Goal: Check status: Check status

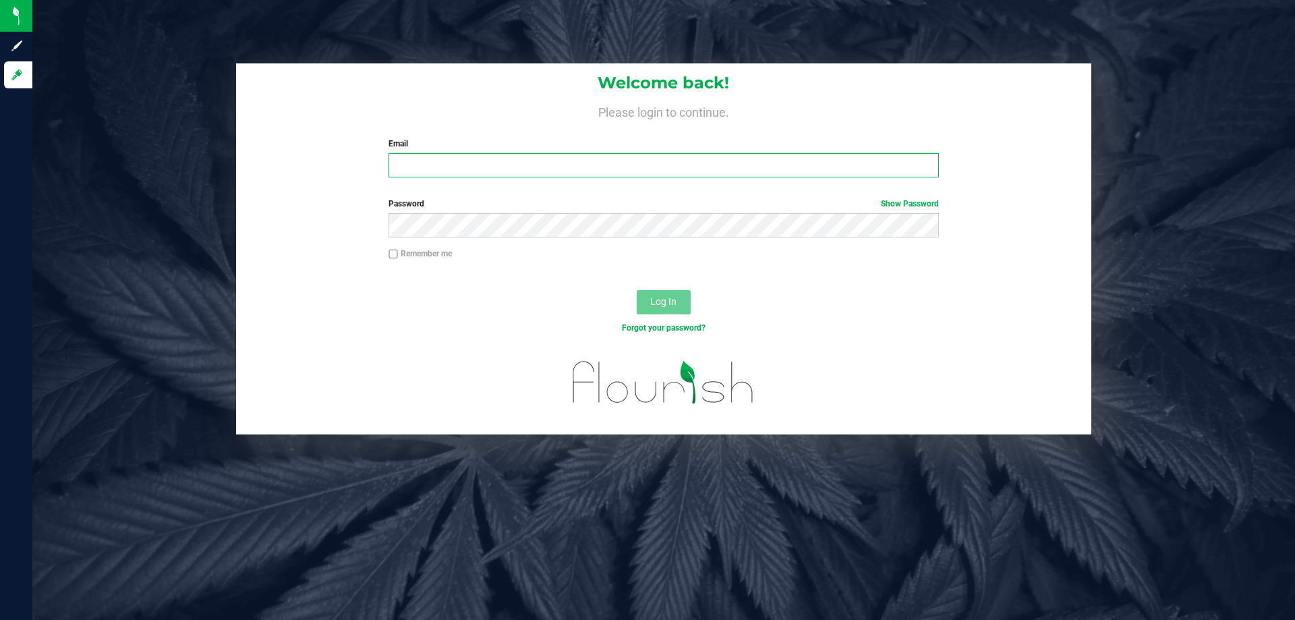
click at [499, 172] on input "Email" at bounding box center [664, 165] width 550 height 24
type input "ichavez@liveparallel.com"
click at [637, 290] on button "Log In" at bounding box center [664, 302] width 54 height 24
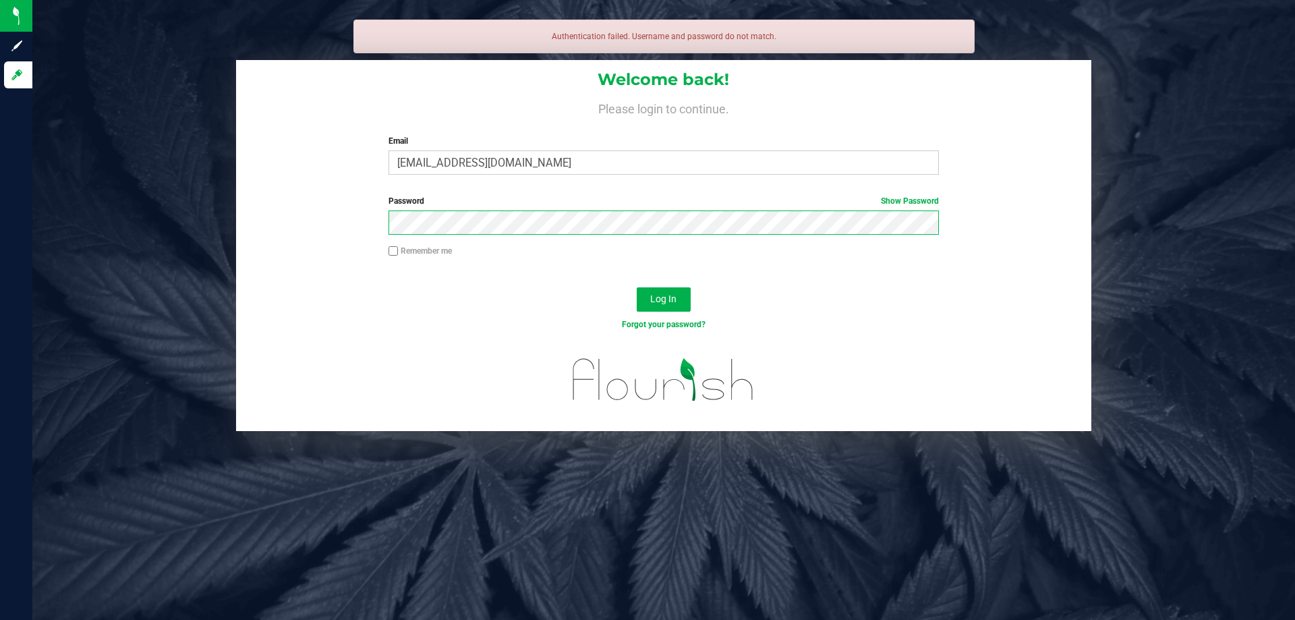
click at [637, 287] on button "Log In" at bounding box center [664, 299] width 54 height 24
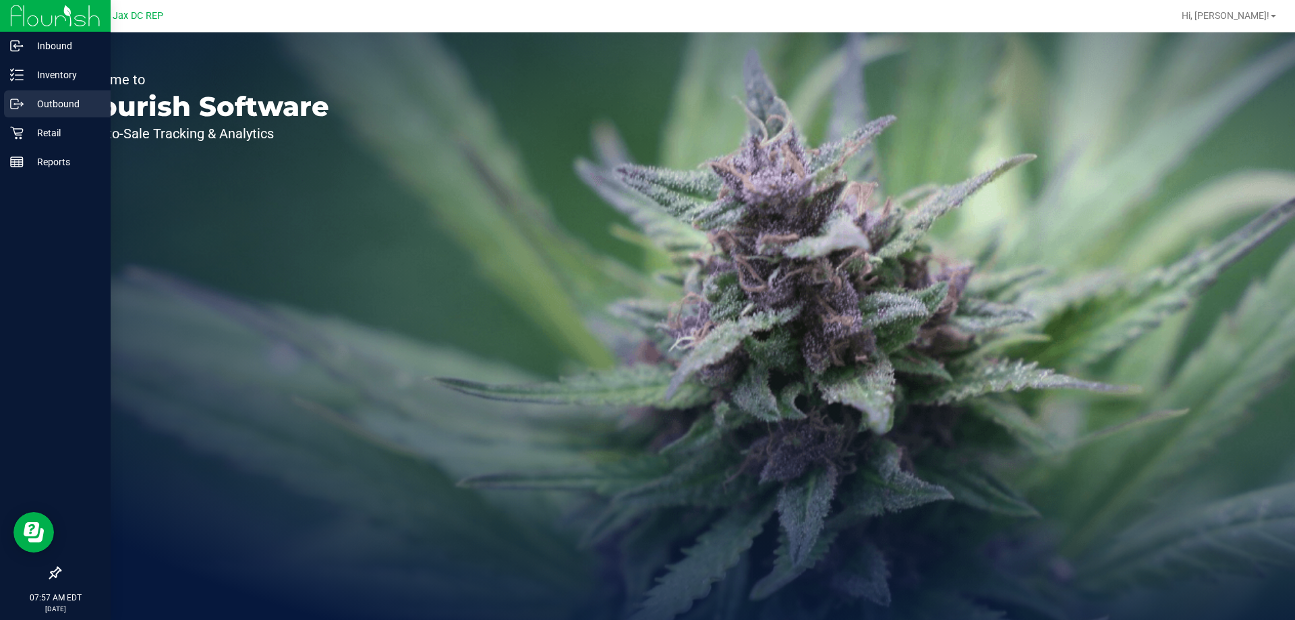
click at [63, 101] on p "Outbound" at bounding box center [64, 104] width 81 height 16
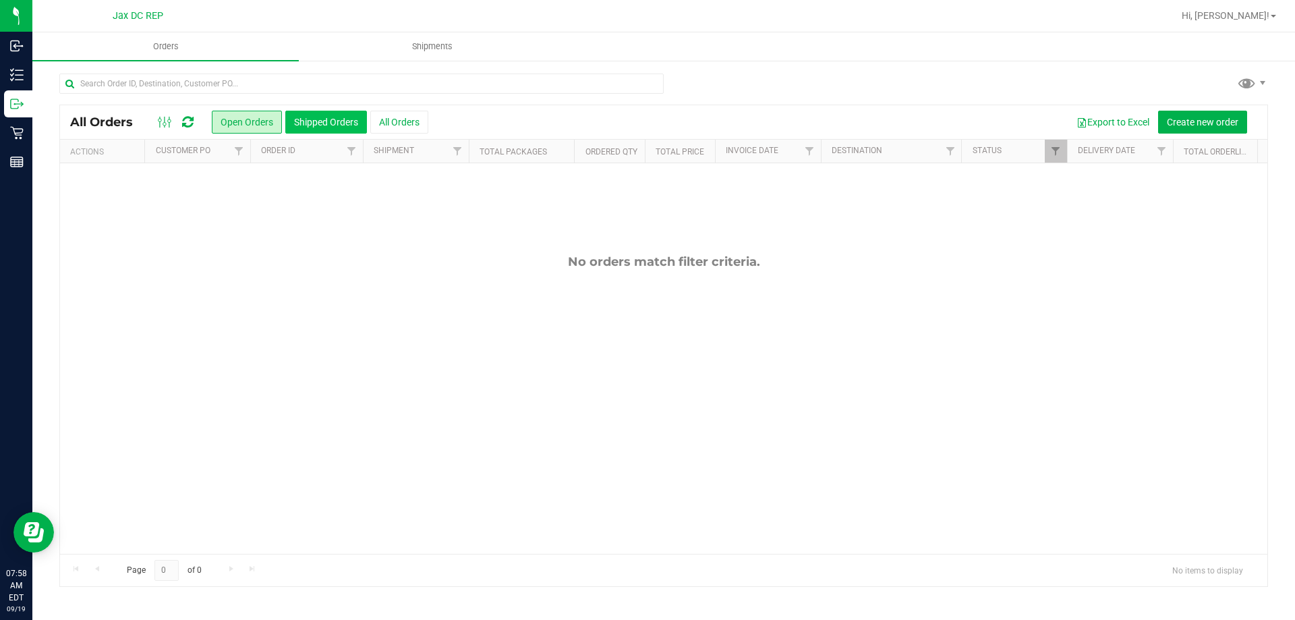
click at [308, 111] on button "Shipped Orders" at bounding box center [326, 122] width 82 height 23
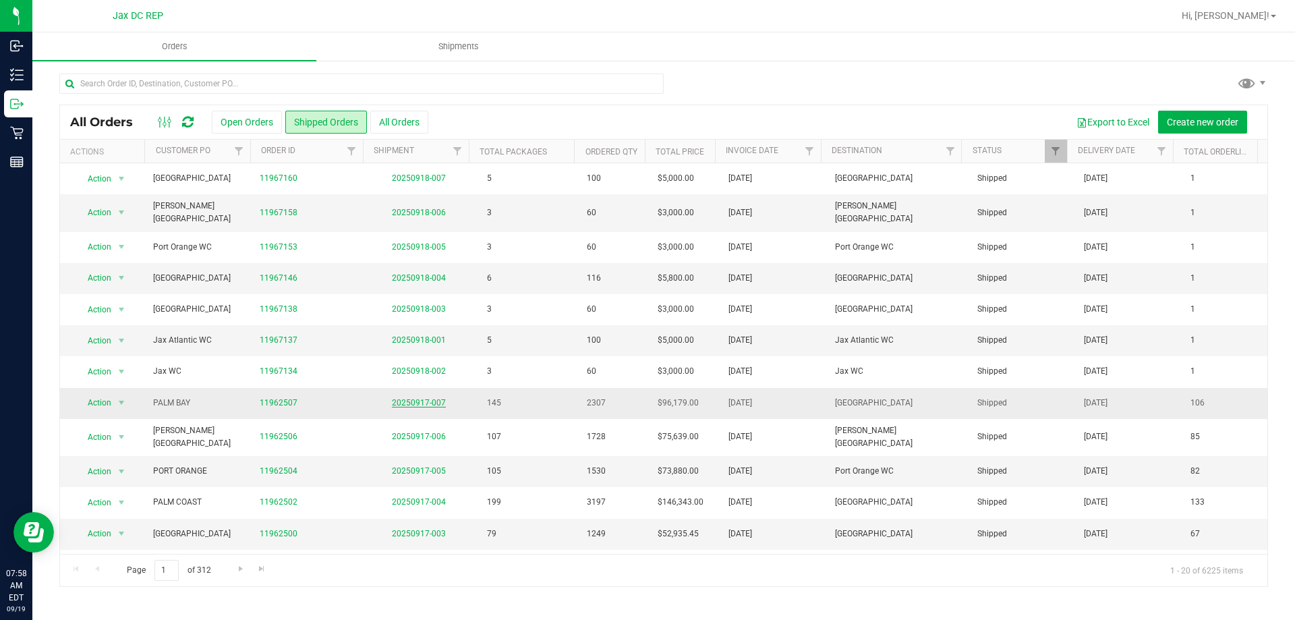
click at [404, 398] on link "20250917-007" at bounding box center [419, 402] width 54 height 9
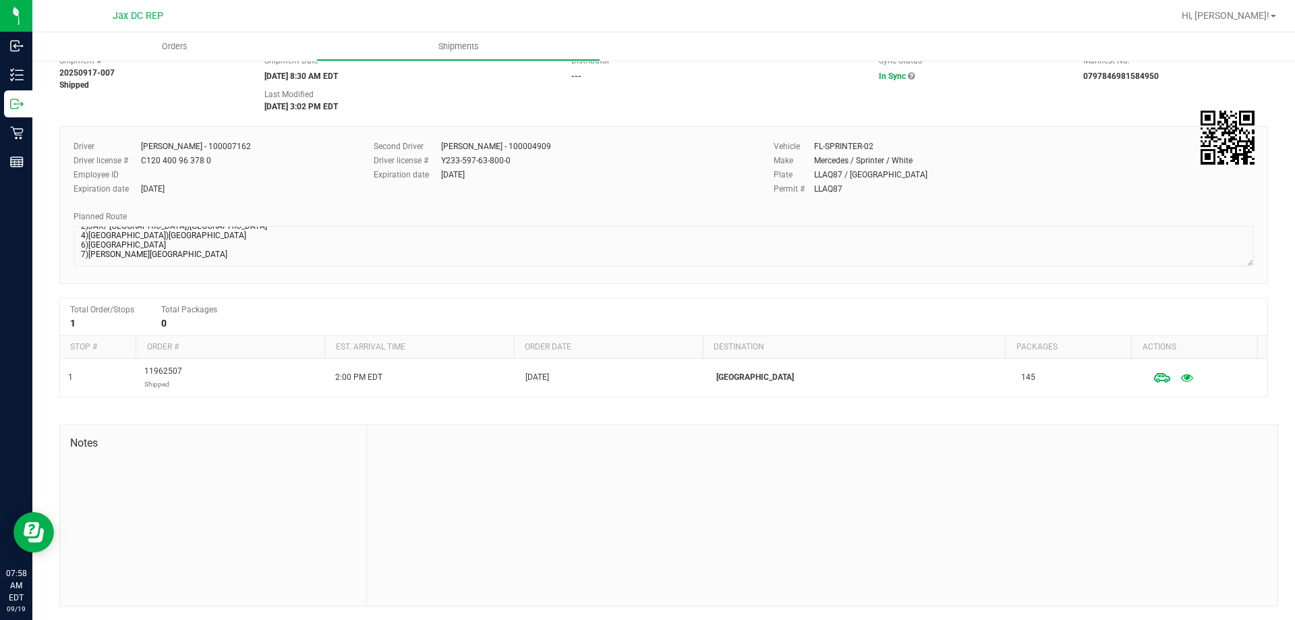
scroll to position [69, 0]
